Goal: Task Accomplishment & Management: Complete application form

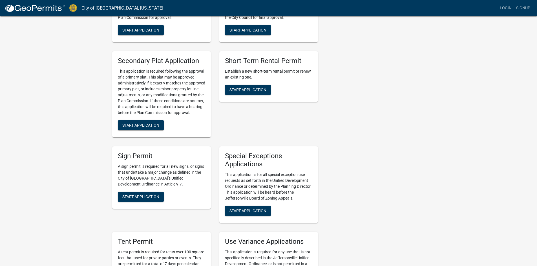
scroll to position [901, 0]
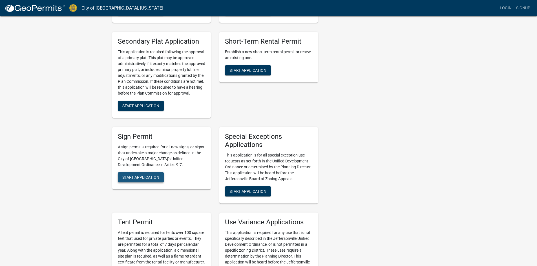
click at [139, 172] on button "Start Application" at bounding box center [141, 177] width 46 height 10
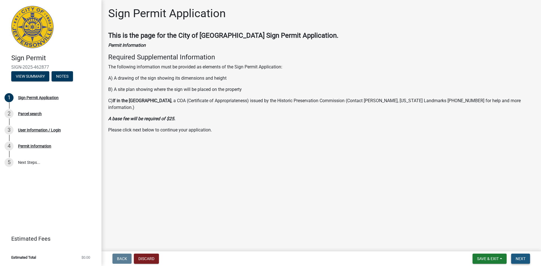
click at [525, 258] on span "Next" at bounding box center [520, 259] width 10 height 5
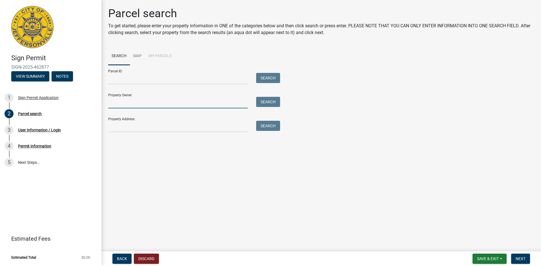
click at [137, 104] on input "Property Owner:" at bounding box center [177, 103] width 139 height 12
type input "f"
type input "Fourteen Foods"
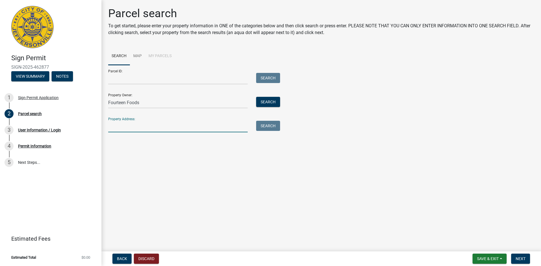
click at [132, 130] on input "Property Address:" at bounding box center [177, 127] width 139 height 12
type input "[STREET_ADDRESS]"
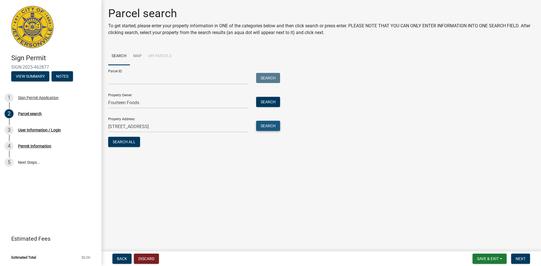
click at [268, 125] on button "Search" at bounding box center [268, 126] width 24 height 10
click at [274, 102] on button "Search" at bounding box center [268, 102] width 24 height 10
click at [524, 259] on span "Next" at bounding box center [520, 259] width 10 height 5
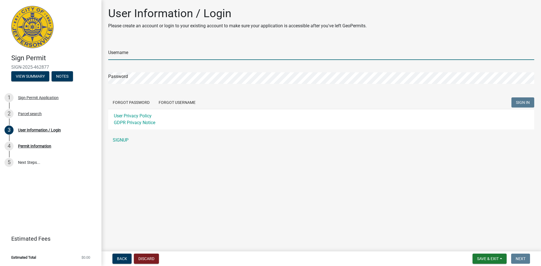
type input "[PERSON_NAME][EMAIL_ADDRESS][DOMAIN_NAME]"
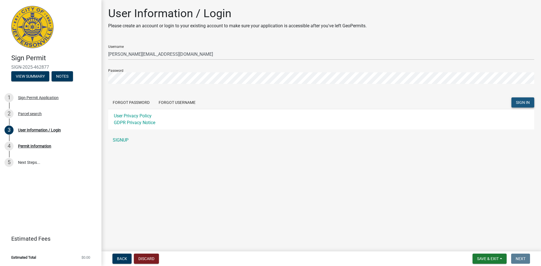
click at [522, 101] on span "SIGN IN" at bounding box center [523, 102] width 14 height 5
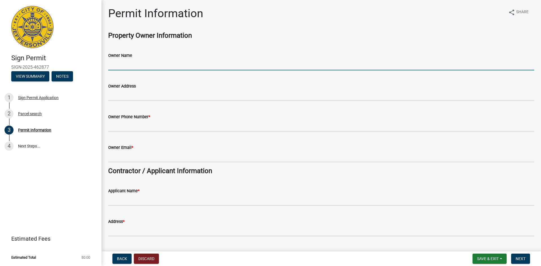
click at [139, 65] on input "Owner Name" at bounding box center [321, 65] width 426 height 12
type input "Fourteen Foods"
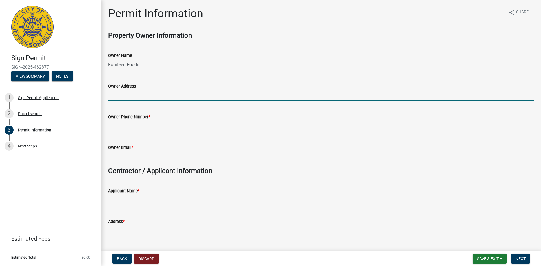
click at [151, 96] on input "Owner Address" at bounding box center [321, 96] width 426 height 12
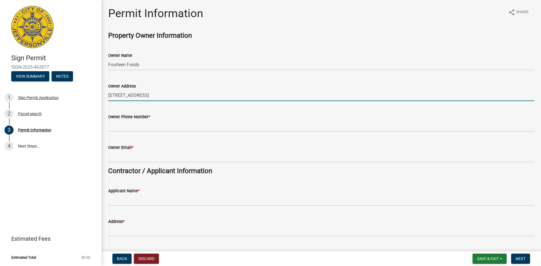
type input "[STREET_ADDRESS]"
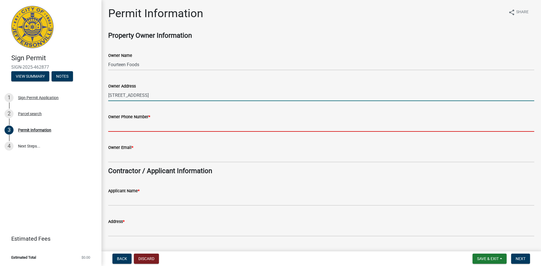
click at [142, 128] on input "Owner Phone Number *" at bounding box center [321, 126] width 426 height 12
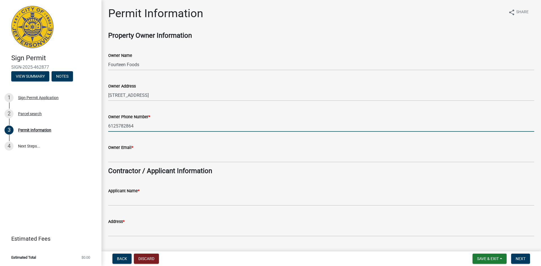
type input "6125782864"
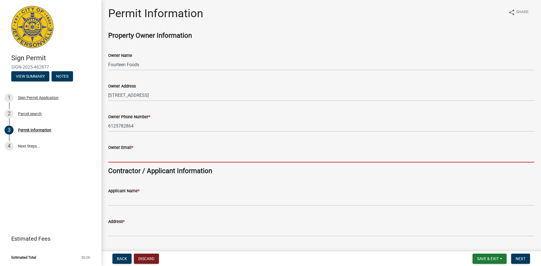
click at [122, 156] on input "Owner Email *" at bounding box center [321, 157] width 426 height 12
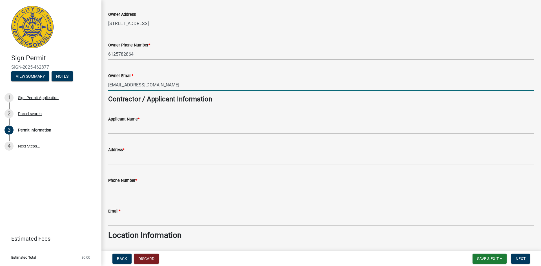
scroll to position [141, 0]
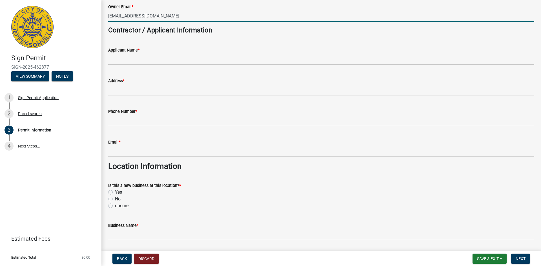
type input "[EMAIL_ADDRESS][DOMAIN_NAME]"
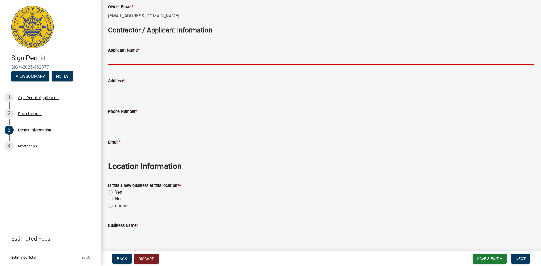
click at [152, 58] on input "Applicant Name *" at bounding box center [321, 60] width 426 height 12
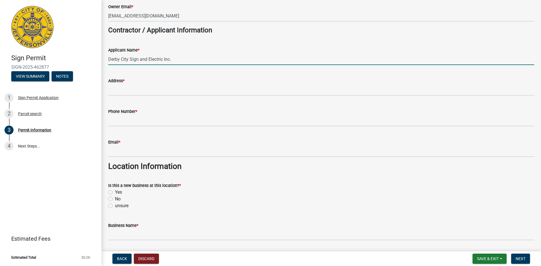
drag, startPoint x: 182, startPoint y: 58, endPoint x: 89, endPoint y: 59, distance: 93.0
click at [89, 59] on div "Sign Permit SIGN-2025-462877 View Summary Notes 1 Sign Permit Application 2 Par…" at bounding box center [270, 133] width 541 height 266
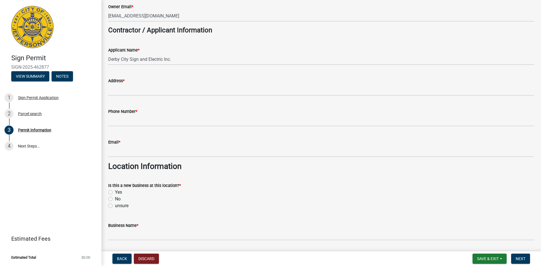
click at [244, 96] on wm-data-entity-input "Address *" at bounding box center [321, 85] width 426 height 31
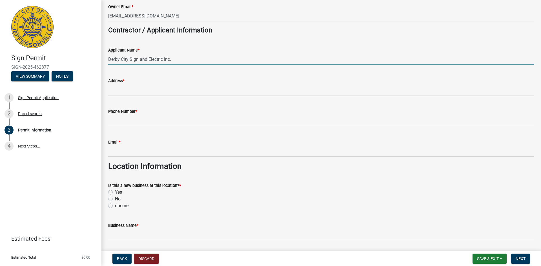
click at [206, 58] on input "Derby City Sign and Electric Inc." at bounding box center [321, 60] width 426 height 12
type input "Derby City Sign and Electric Inc. [PERSON_NAME]"
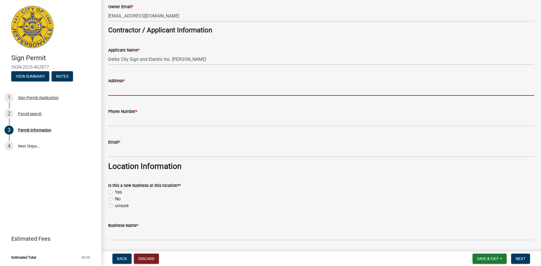
click at [136, 91] on input "Address *" at bounding box center [321, 90] width 426 height 12
type input "[STREET_ADDRESS][PERSON_NAME]"
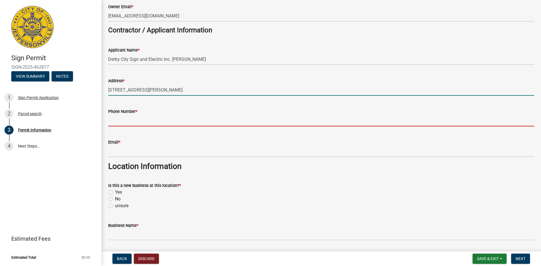
type input "5024549512"
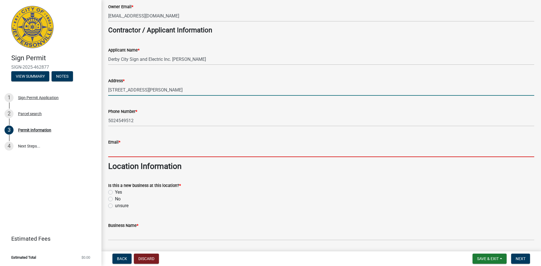
type input "[PERSON_NAME][EMAIL_ADDRESS][DOMAIN_NAME]"
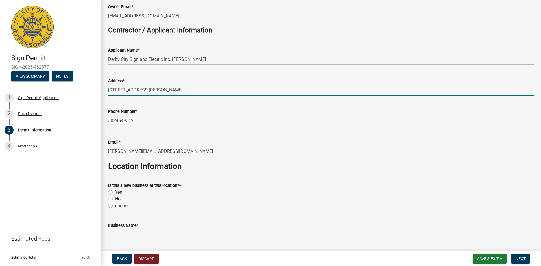
type input "Derby City Sign and Electric Inc."
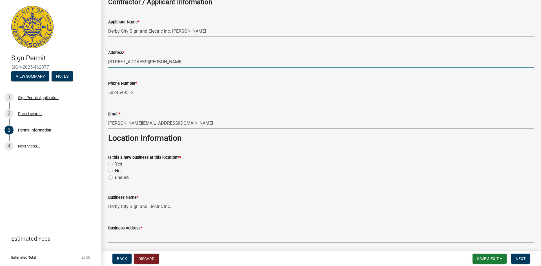
scroll to position [197, 0]
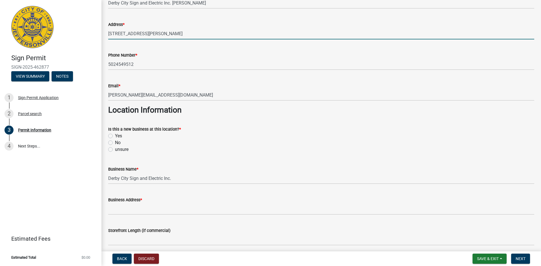
click at [115, 136] on label "Yes" at bounding box center [118, 136] width 7 height 7
click at [115, 136] on input "Yes" at bounding box center [117, 135] width 4 height 4
radio input "true"
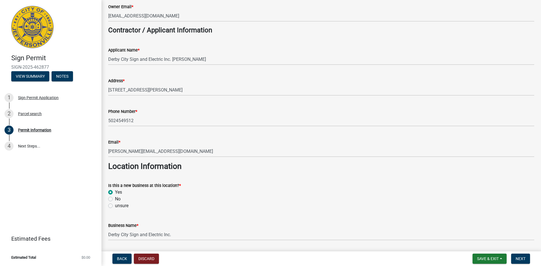
scroll to position [225, 0]
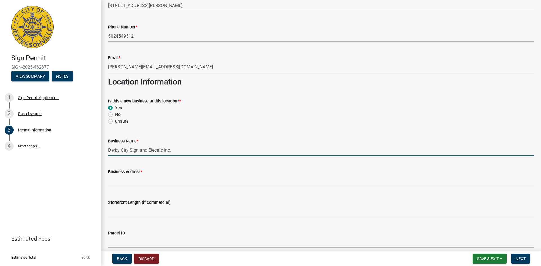
click at [185, 152] on input "Derby City Sign and Electric Inc." at bounding box center [321, 151] width 426 height 12
drag, startPoint x: 188, startPoint y: 150, endPoint x: 67, endPoint y: 150, distance: 120.8
click at [67, 150] on div "Sign Permit SIGN-2025-462877 View Summary Notes 1 Sign Permit Application 2 Par…" at bounding box center [270, 133] width 541 height 266
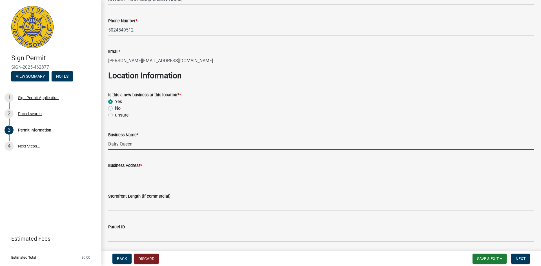
scroll to position [282, 0]
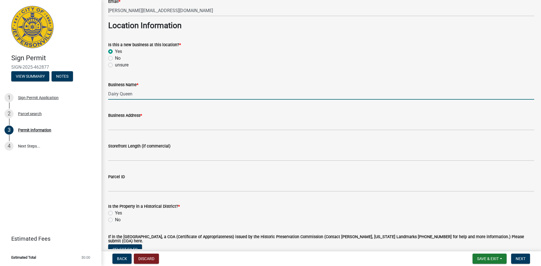
type input "Dairy Queen"
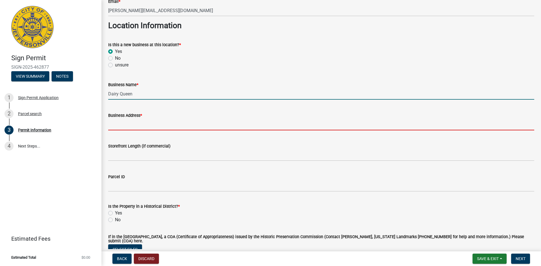
click at [155, 127] on input "Business Address *" at bounding box center [321, 125] width 426 height 12
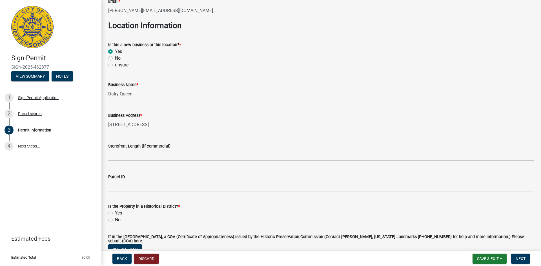
type input "[STREET_ADDRESS]"
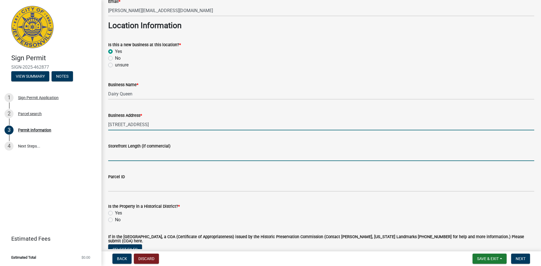
click at [122, 156] on input "Storefront Length (if commercial)" at bounding box center [321, 156] width 426 height 12
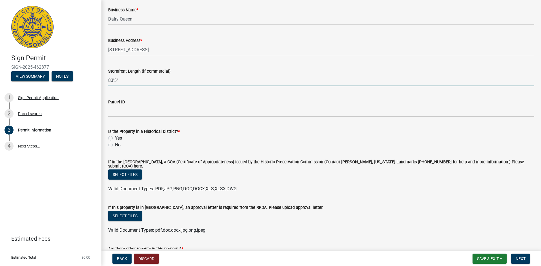
scroll to position [366, 0]
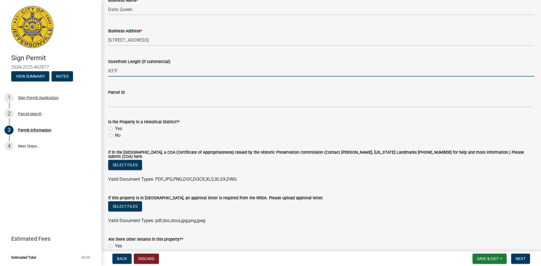
type input "83'5""
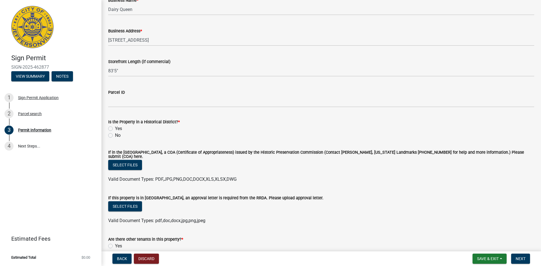
click at [115, 136] on label "No" at bounding box center [118, 135] width 6 height 7
click at [115, 136] on input "No" at bounding box center [117, 134] width 4 height 4
radio input "true"
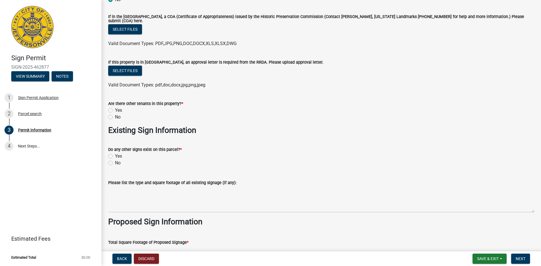
scroll to position [507, 0]
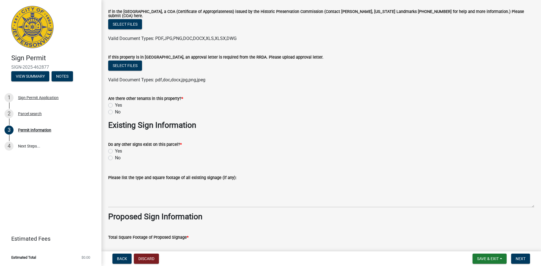
click at [115, 109] on label "No" at bounding box center [118, 112] width 6 height 7
click at [115, 109] on input "No" at bounding box center [117, 111] width 4 height 4
radio input "true"
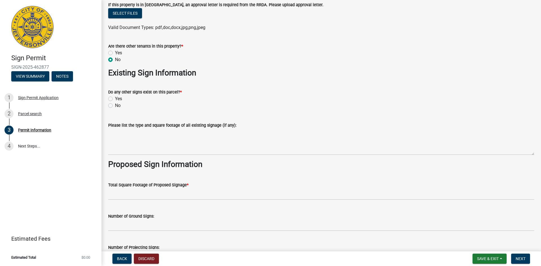
scroll to position [563, 0]
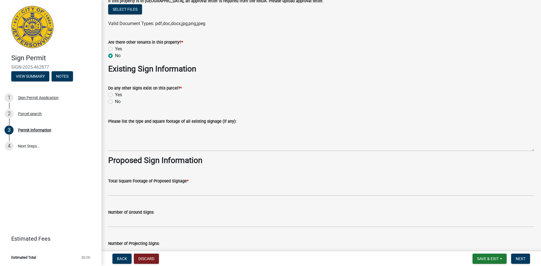
click at [115, 99] on label "No" at bounding box center [118, 101] width 6 height 7
click at [115, 99] on input "No" at bounding box center [117, 100] width 4 height 4
radio input "true"
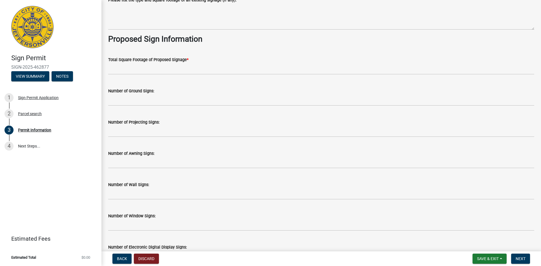
scroll to position [676, 0]
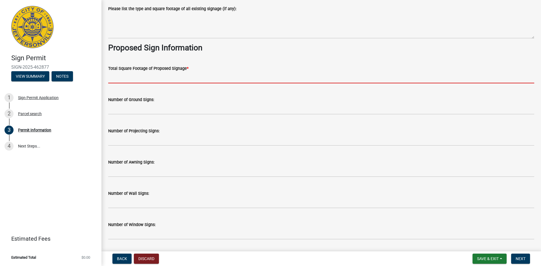
click at [126, 76] on input "text" at bounding box center [321, 78] width 426 height 12
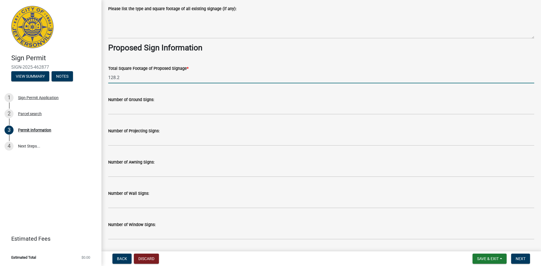
type input "128.2"
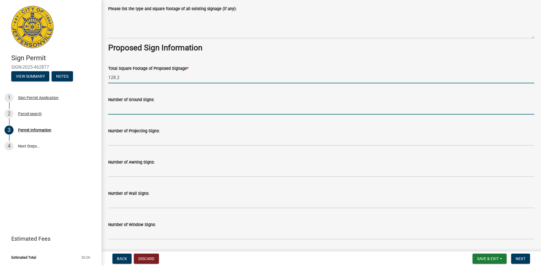
click at [179, 106] on input "text" at bounding box center [321, 109] width 426 height 12
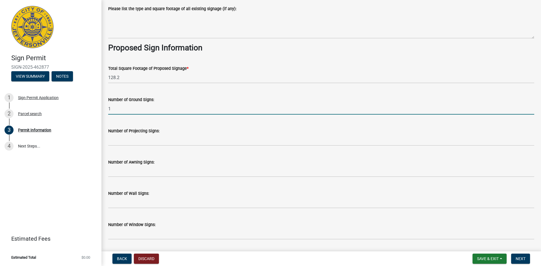
type input "1"
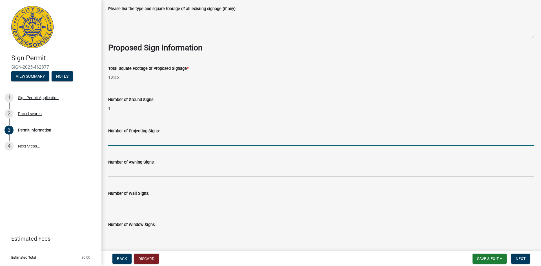
click at [173, 138] on input "text" at bounding box center [321, 140] width 426 height 12
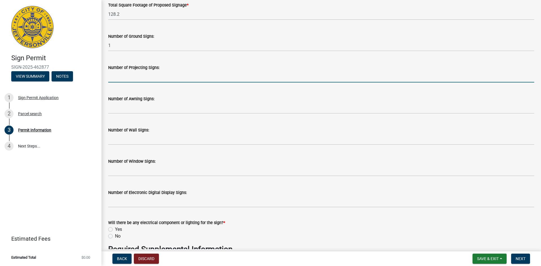
scroll to position [761, 0]
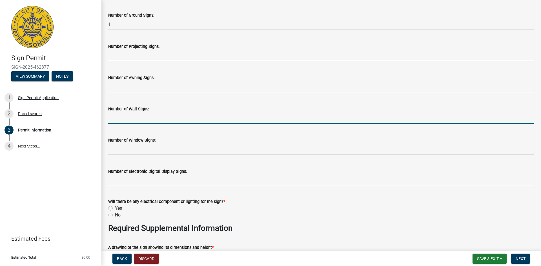
click at [144, 117] on input "text" at bounding box center [321, 118] width 426 height 12
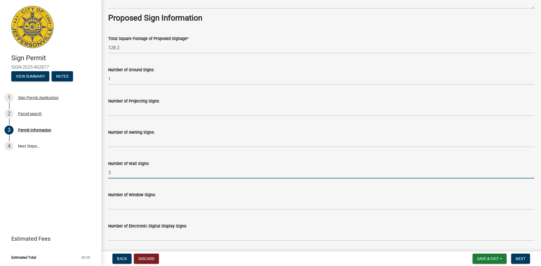
scroll to position [704, 0]
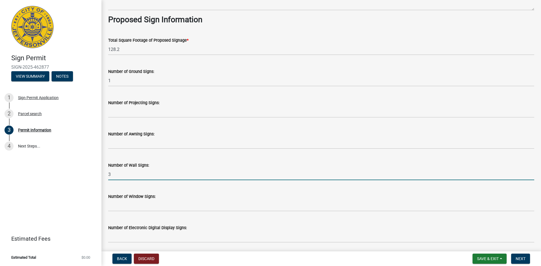
type input "3"
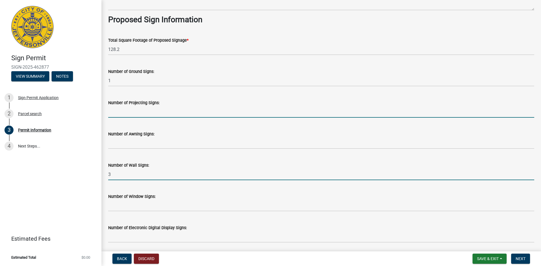
click at [134, 110] on input "text" at bounding box center [321, 112] width 426 height 12
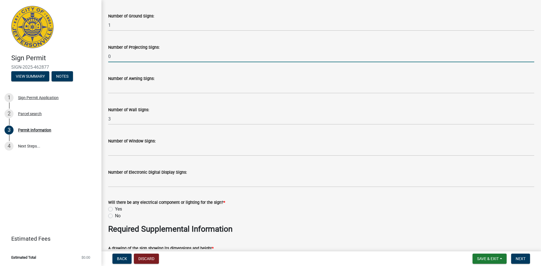
scroll to position [761, 0]
type input "0"
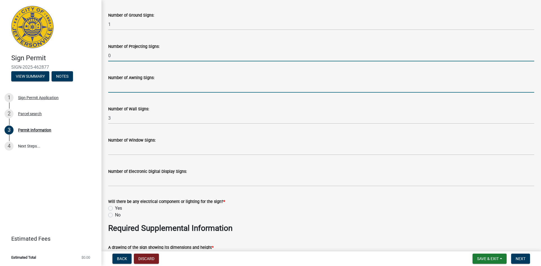
click at [124, 84] on input "text" at bounding box center [321, 87] width 426 height 12
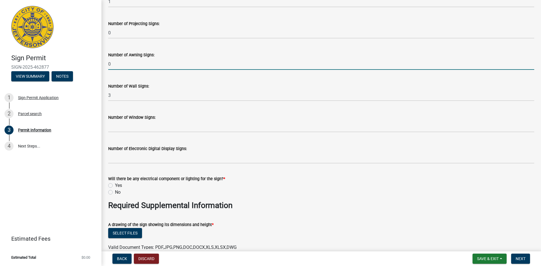
scroll to position [817, 0]
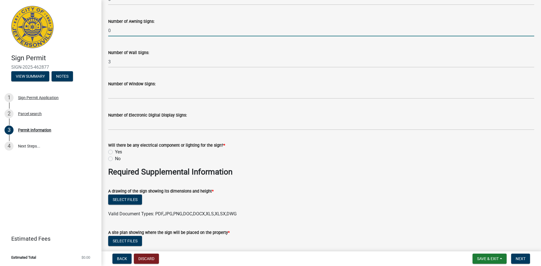
type input "0"
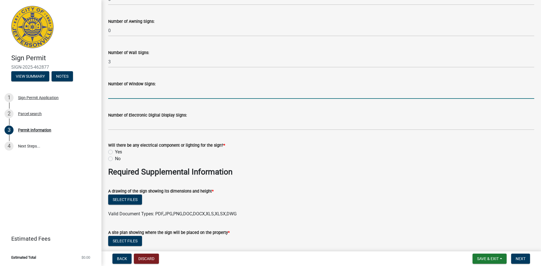
click at [124, 91] on input "text" at bounding box center [321, 93] width 426 height 12
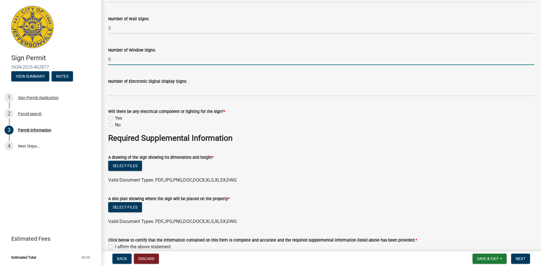
scroll to position [873, 0]
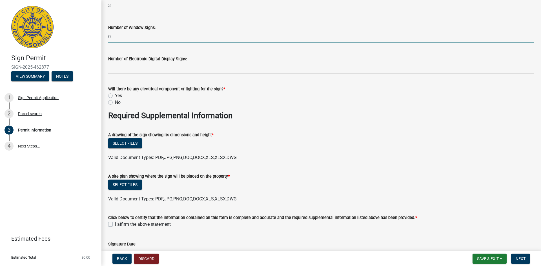
type input "0"
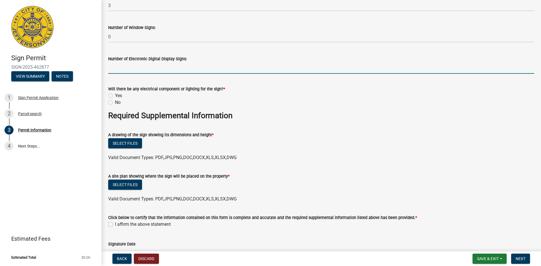
click at [131, 68] on input "text" at bounding box center [321, 68] width 426 height 12
type input "0"
click at [115, 93] on label "Yes" at bounding box center [118, 95] width 7 height 7
click at [115, 93] on input "Yes" at bounding box center [117, 94] width 4 height 4
radio input "true"
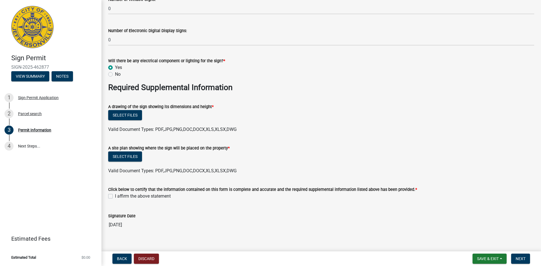
scroll to position [907, 0]
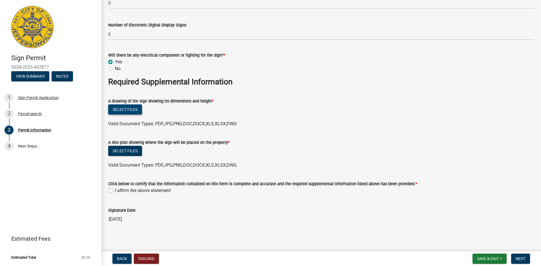
click at [134, 108] on button "Select files" at bounding box center [125, 110] width 34 height 10
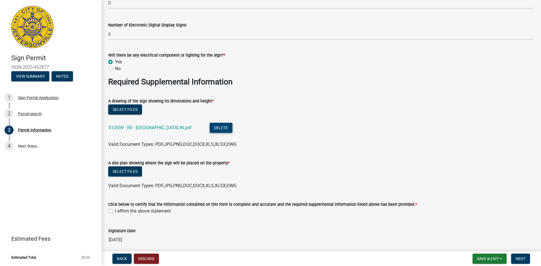
click at [214, 126] on button "Delete" at bounding box center [221, 128] width 23 height 10
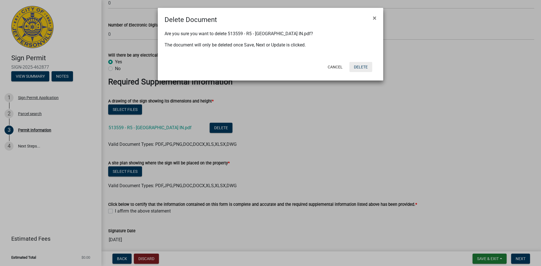
click at [358, 68] on button "Delete" at bounding box center [360, 67] width 23 height 10
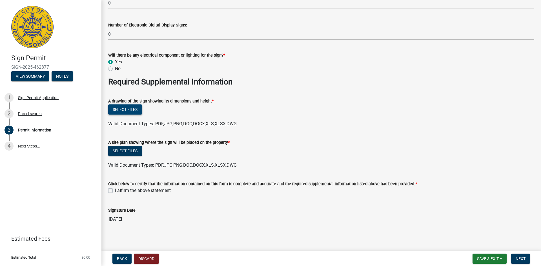
click at [129, 110] on button "Select files" at bounding box center [125, 110] width 34 height 10
click at [125, 106] on button "Select files" at bounding box center [125, 110] width 34 height 10
click at [129, 108] on button "Select files" at bounding box center [125, 110] width 34 height 10
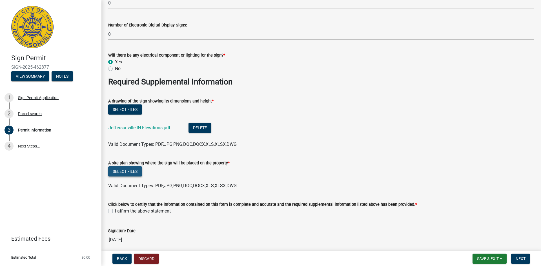
click at [133, 167] on button "Select files" at bounding box center [125, 171] width 34 height 10
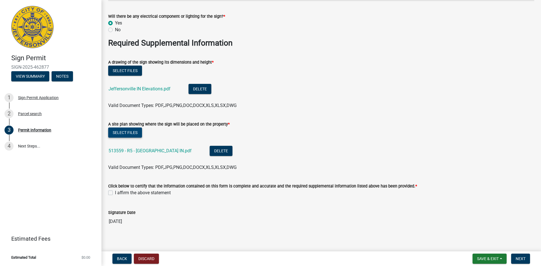
scroll to position [948, 0]
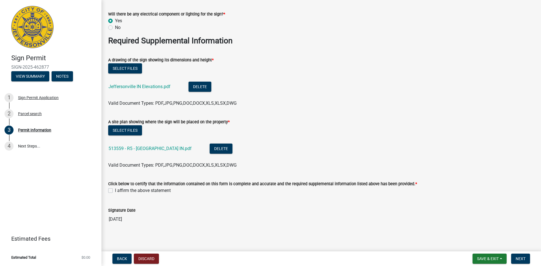
click at [115, 188] on label "I affirm the above statement" at bounding box center [143, 190] width 56 height 7
click at [115, 188] on input "I affirm the above statement" at bounding box center [117, 189] width 4 height 4
checkbox input "true"
click at [524, 259] on span "Next" at bounding box center [520, 259] width 10 height 5
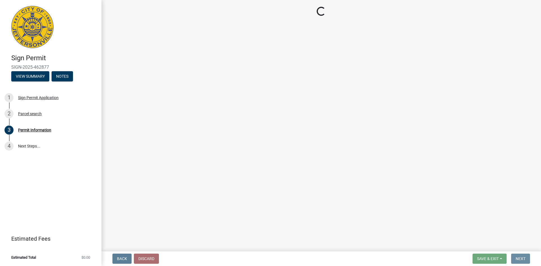
scroll to position [0, 0]
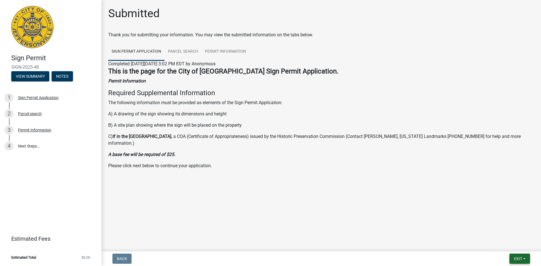
click at [520, 259] on span "Exit" at bounding box center [518, 259] width 8 height 5
click at [504, 229] on button "Save" at bounding box center [507, 231] width 45 height 14
click at [519, 258] on span "Exit" at bounding box center [518, 259] width 8 height 5
click at [516, 246] on button "Save & Exit" at bounding box center [507, 244] width 45 height 14
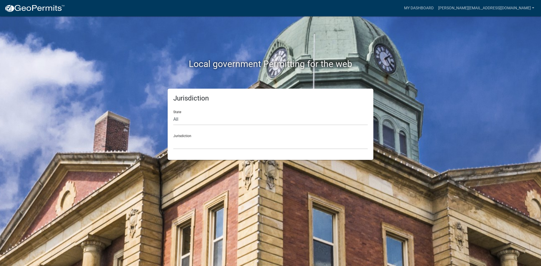
click at [150, 105] on div "Jurisdiction State All [US_STATE] [US_STATE] [US_STATE] [US_STATE] [US_STATE] […" at bounding box center [270, 124] width 321 height 71
